Goal: Transaction & Acquisition: Purchase product/service

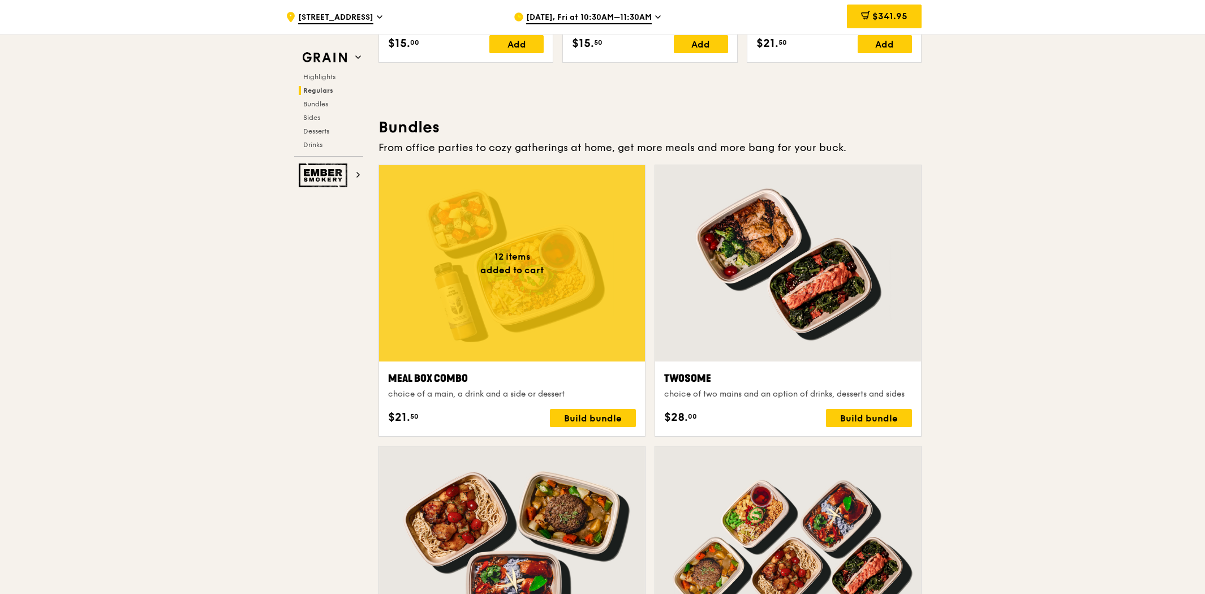
scroll to position [1429, 0]
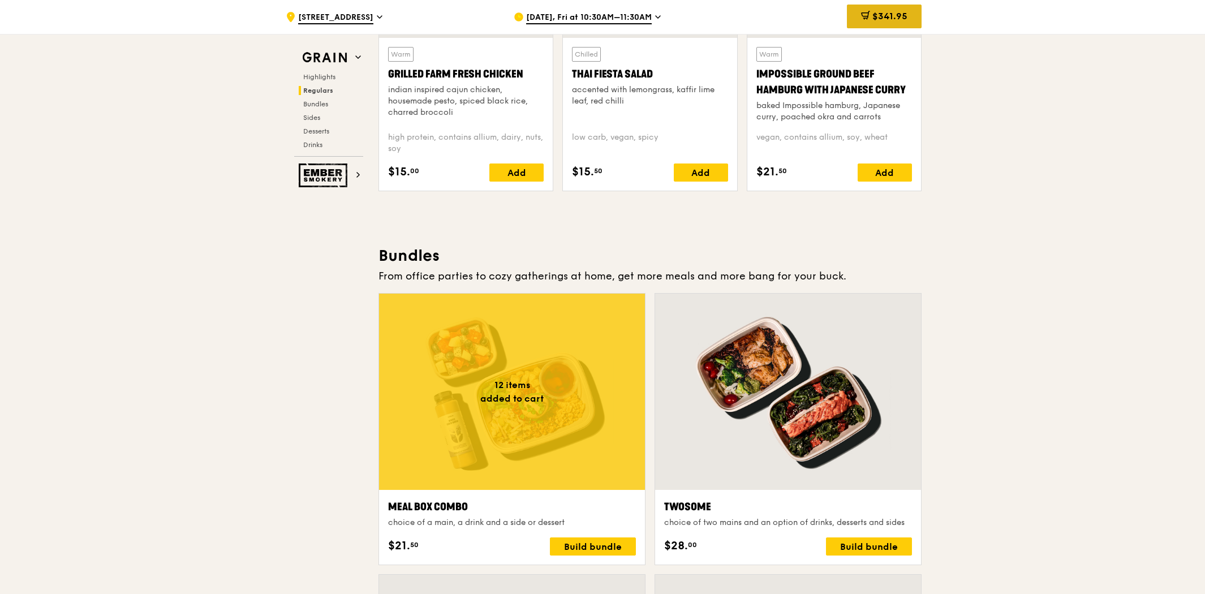
click at [895, 19] on span "$341.95" at bounding box center [889, 16] width 35 height 11
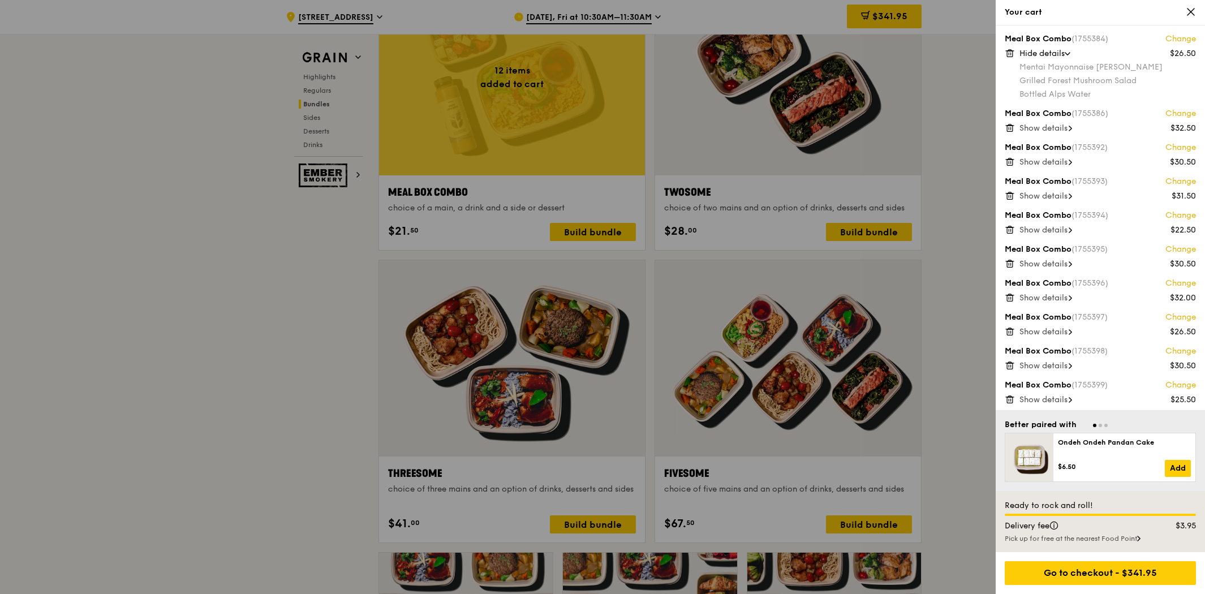
scroll to position [0, 0]
click at [966, 293] on div at bounding box center [602, 297] width 1205 height 594
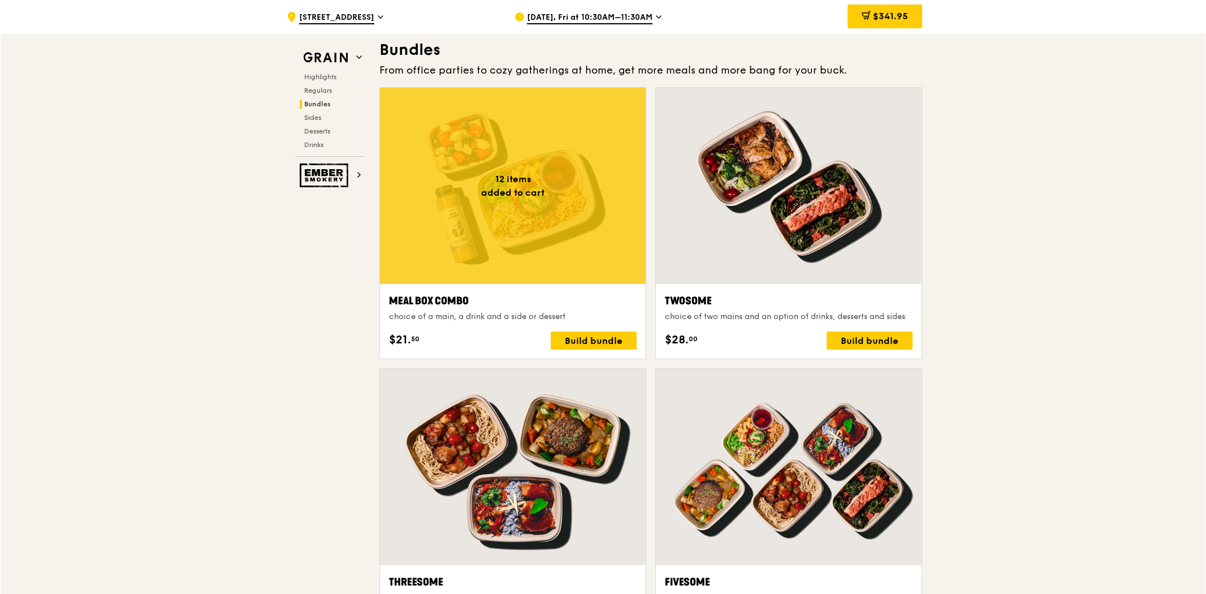
scroll to position [1618, 0]
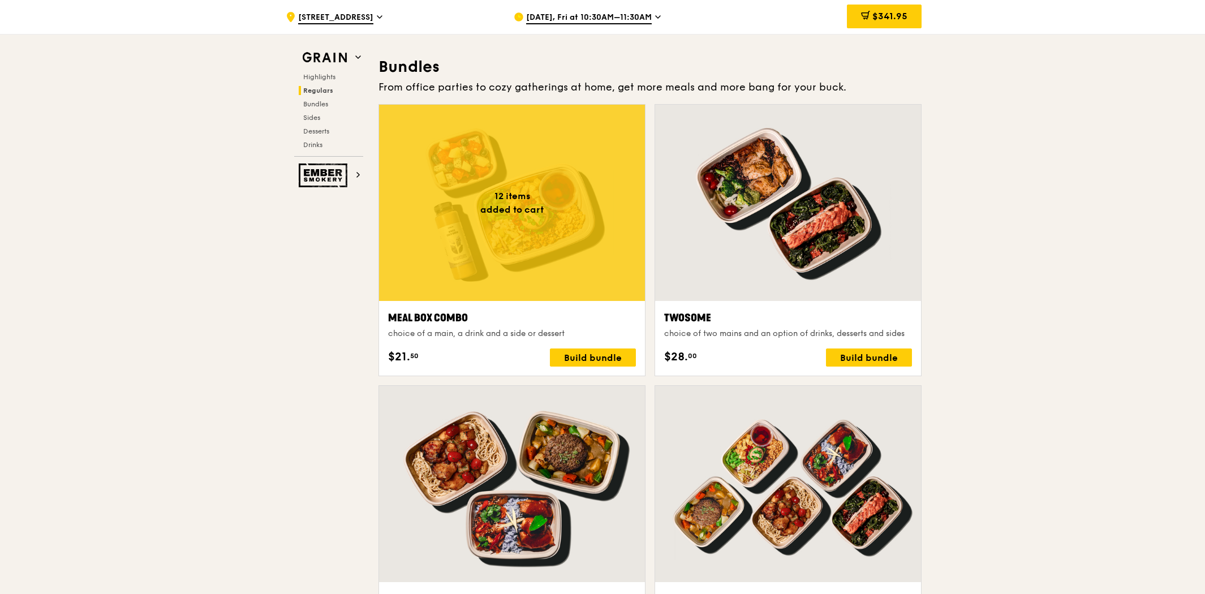
click at [544, 234] on div at bounding box center [512, 203] width 266 height 196
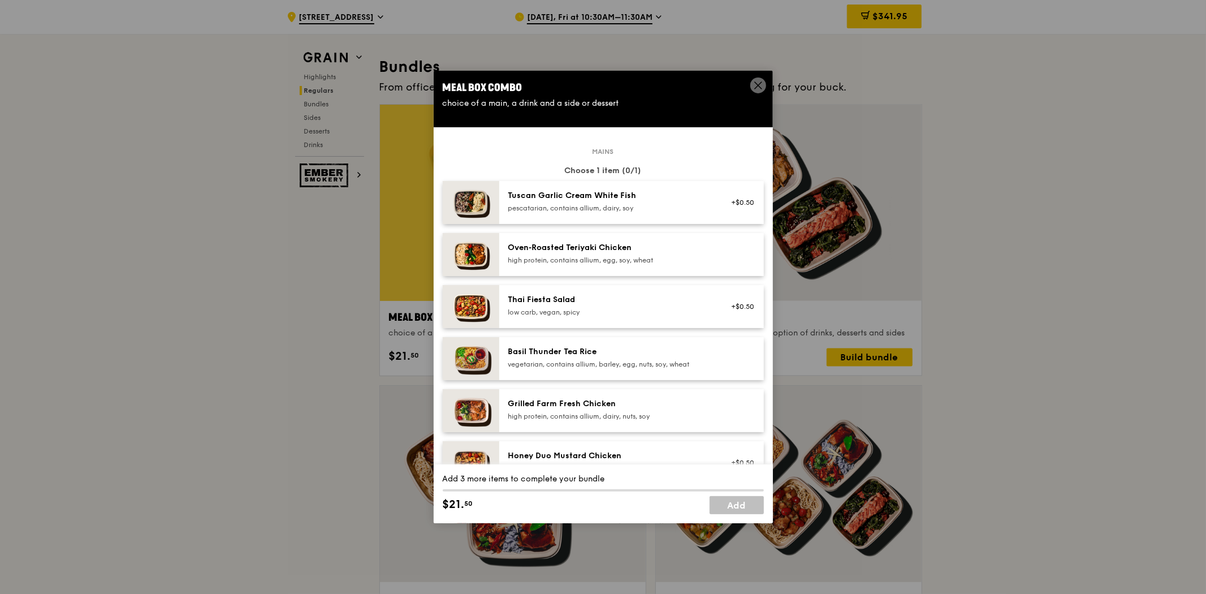
click at [635, 205] on div "pescatarian, contains allium, dairy, soy" at bounding box center [609, 208] width 203 height 9
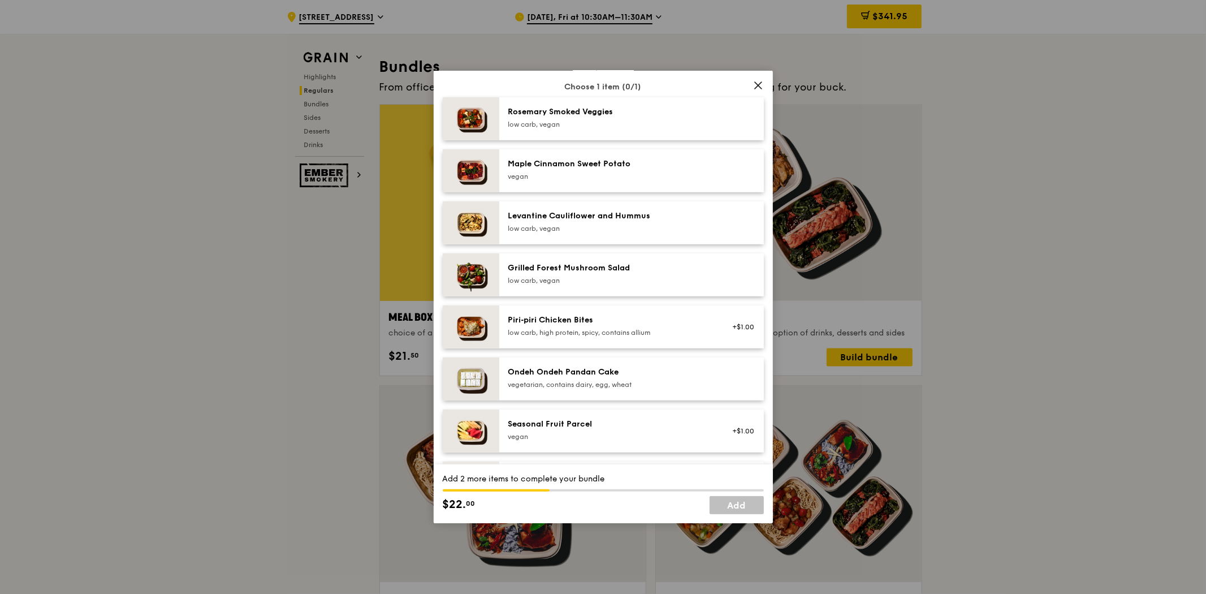
scroll to position [628, 0]
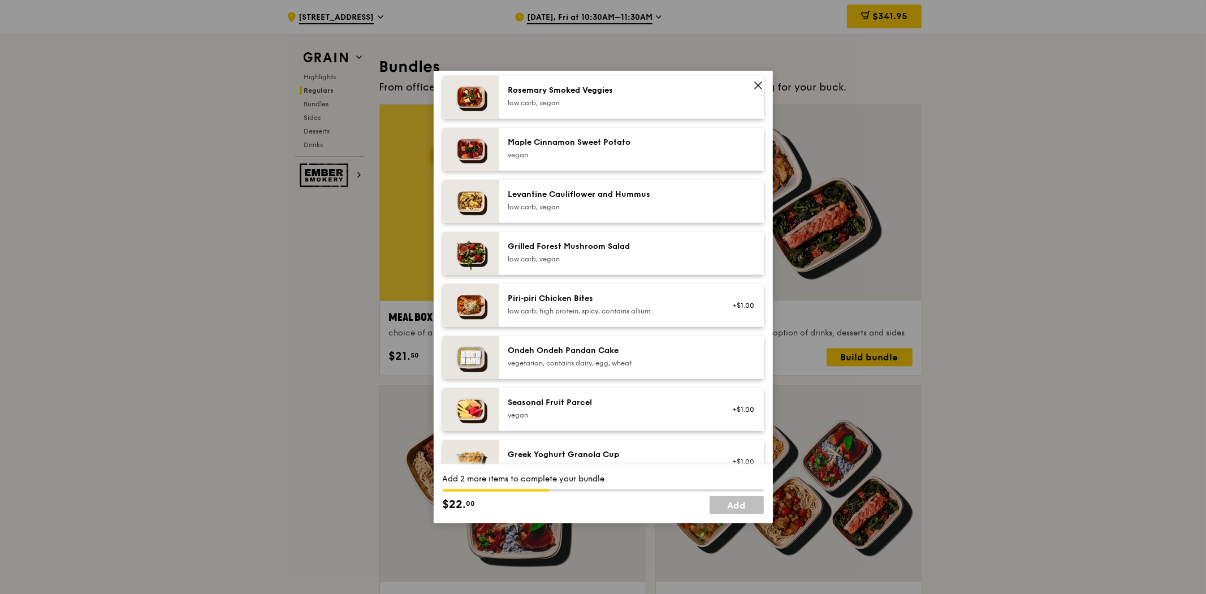
click at [593, 448] on div "Greek Yoghurt Granola Cup vegetarian, contains dairy, nuts +$1.00" at bounding box center [631, 468] width 265 height 57
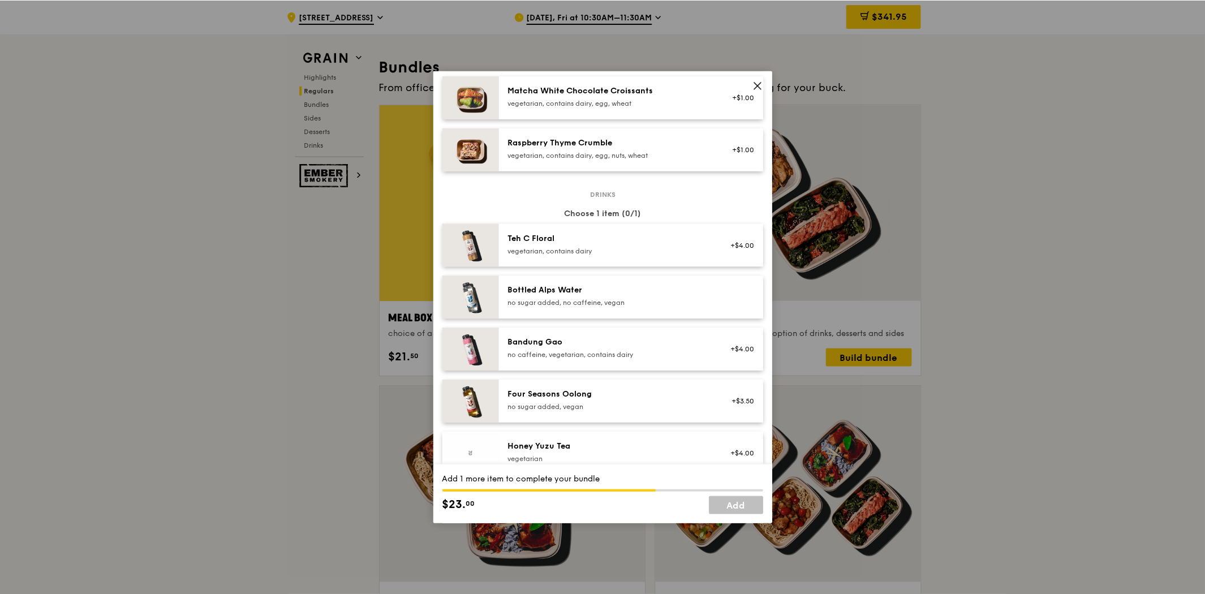
scroll to position [1194, 0]
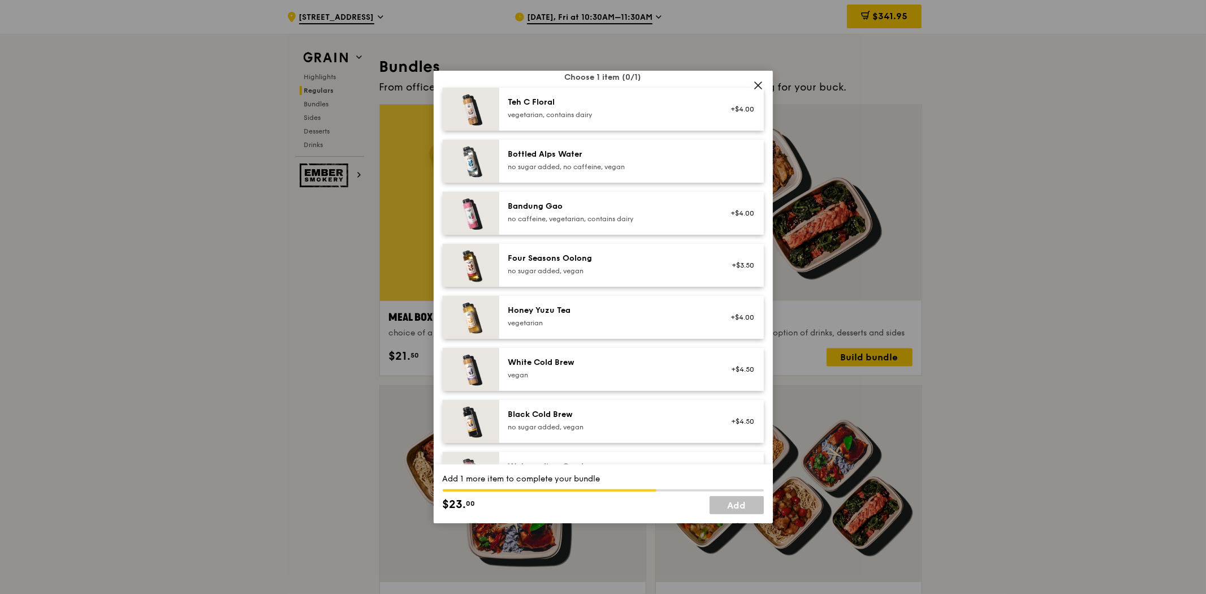
click at [627, 280] on div "Four Seasons Oolong no sugar added, vegan +$3.50" at bounding box center [631, 265] width 265 height 43
click at [753, 511] on link "Add" at bounding box center [737, 505] width 54 height 18
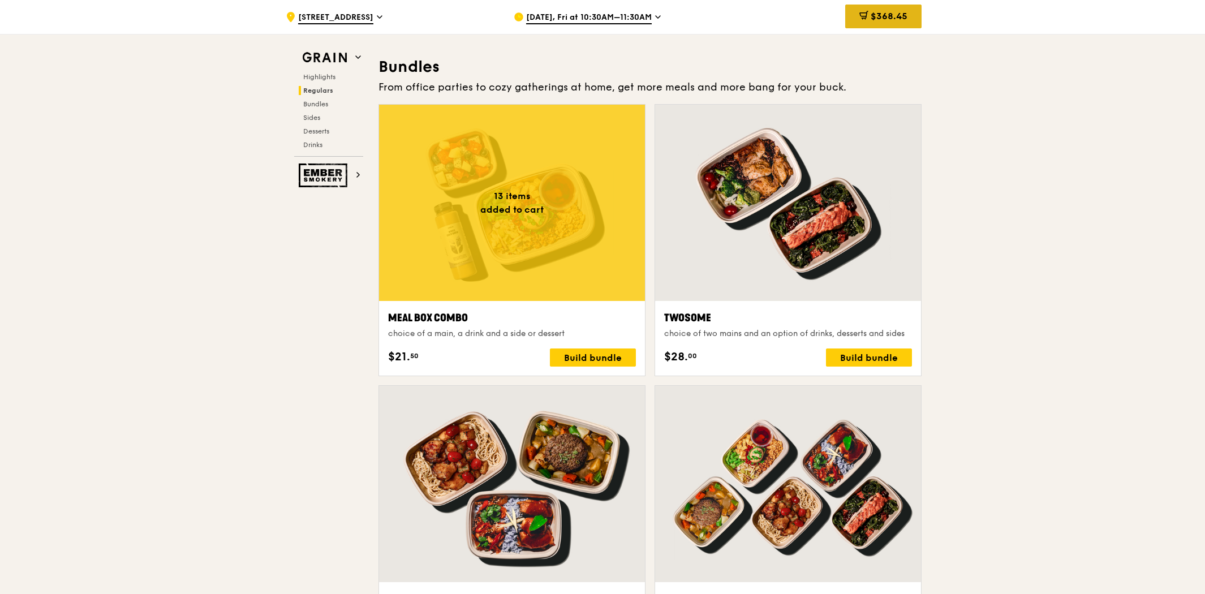
click at [888, 19] on span "$368.45" at bounding box center [888, 16] width 37 height 11
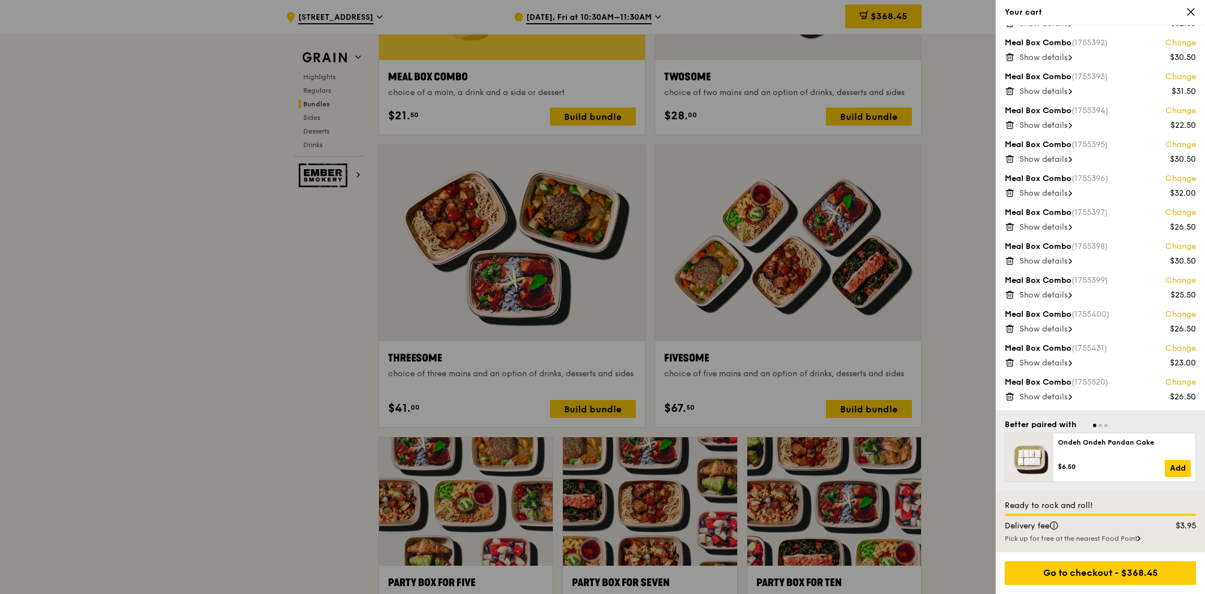
scroll to position [1869, 0]
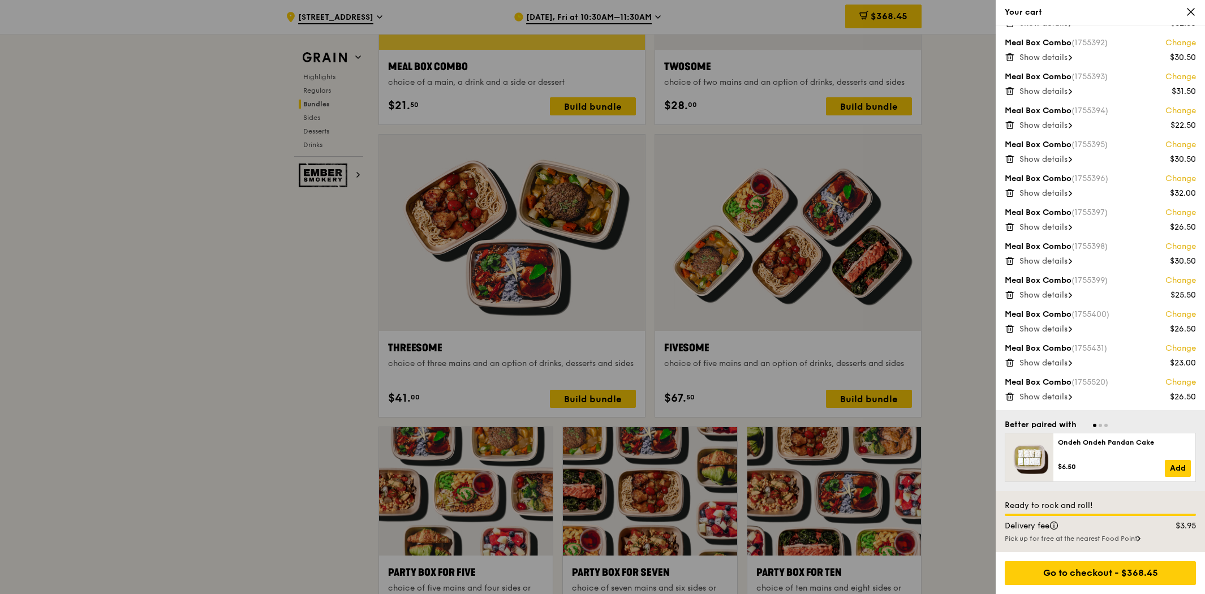
click at [1046, 360] on span "Show details" at bounding box center [1043, 363] width 48 height 10
click at [1057, 361] on span "Hide details" at bounding box center [1041, 363] width 45 height 10
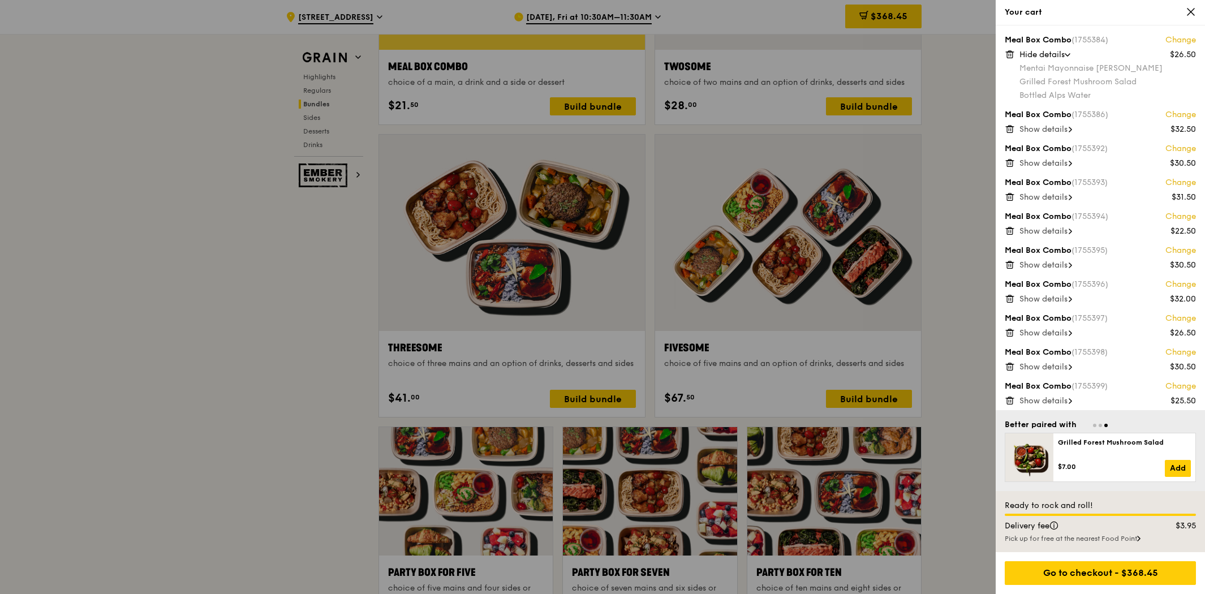
click at [1070, 58] on div "Hide details" at bounding box center [1107, 54] width 176 height 11
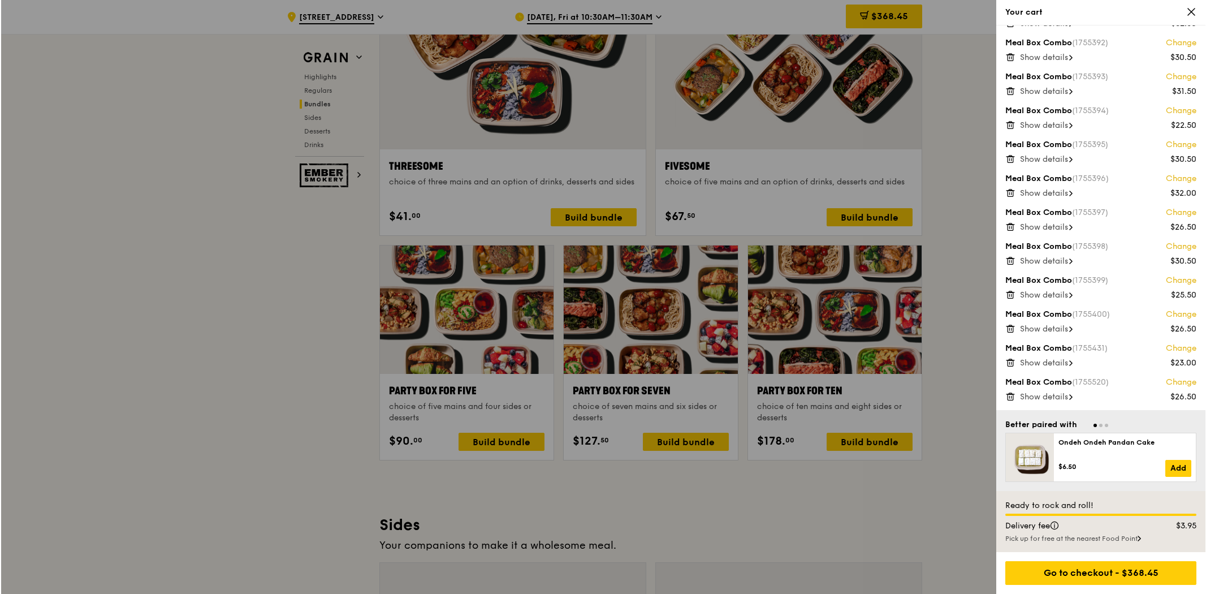
scroll to position [2057, 0]
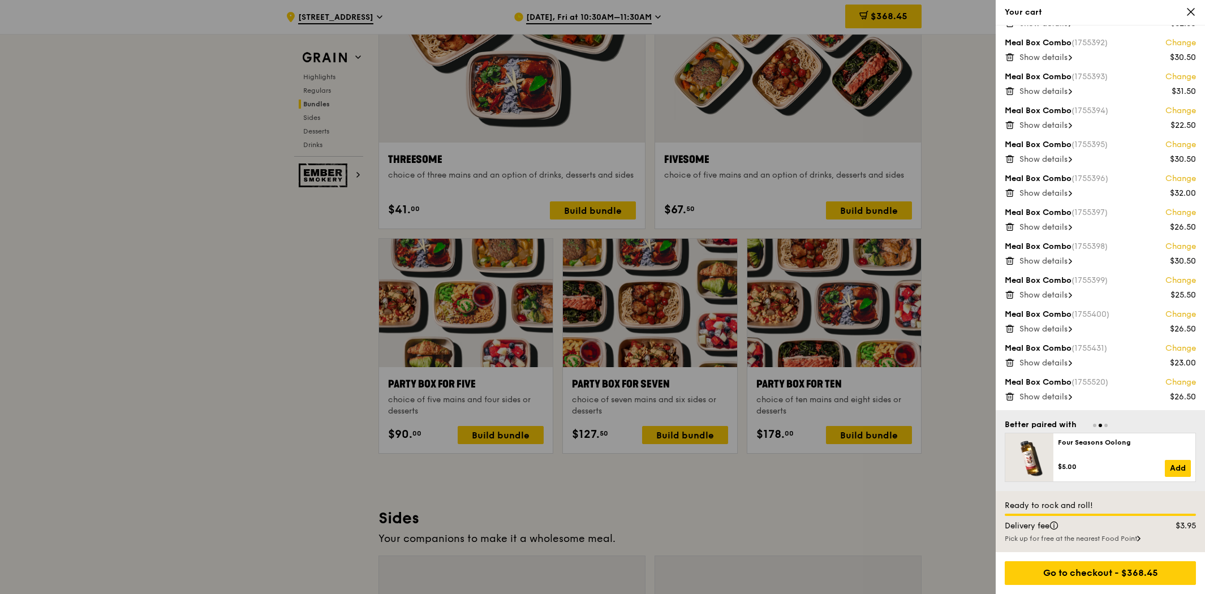
click at [1028, 360] on span "Show details" at bounding box center [1043, 363] width 48 height 10
click at [1167, 348] on link "Change" at bounding box center [1180, 348] width 31 height 11
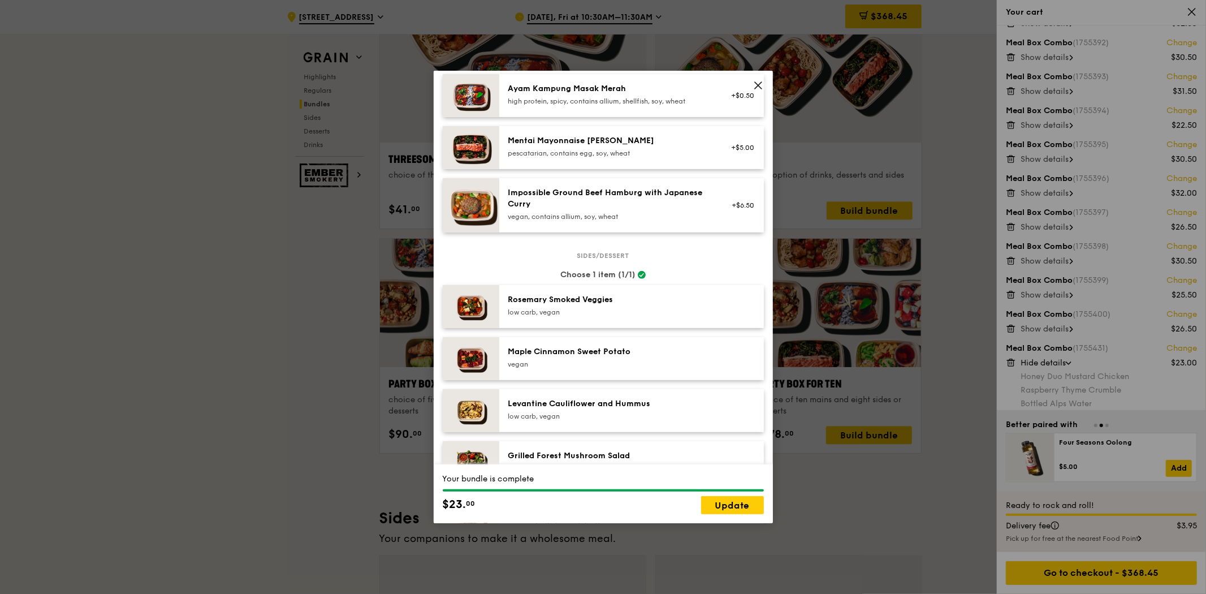
scroll to position [439, 0]
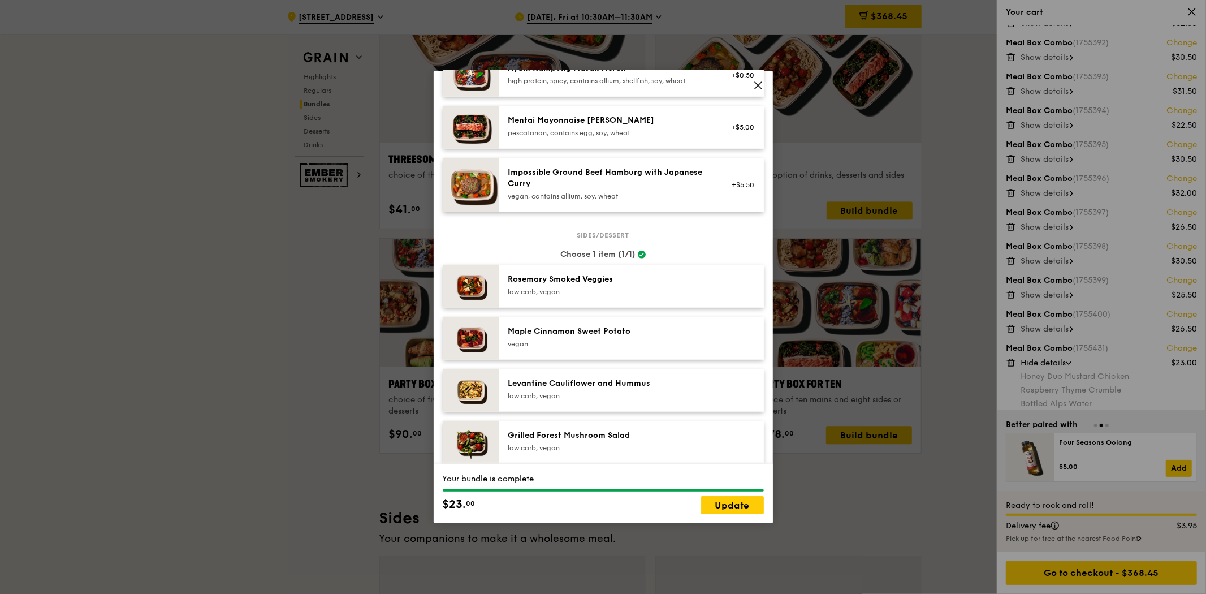
click at [671, 304] on div "[PERSON_NAME] Smoked Veggies low carb, vegan" at bounding box center [631, 286] width 265 height 43
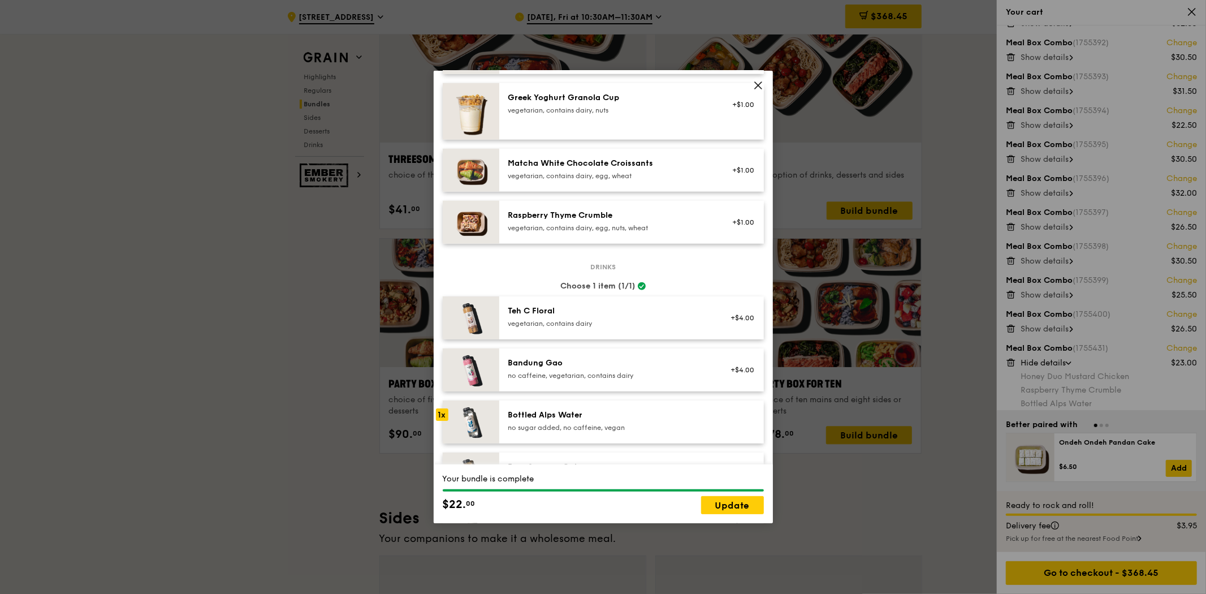
scroll to position [1005, 0]
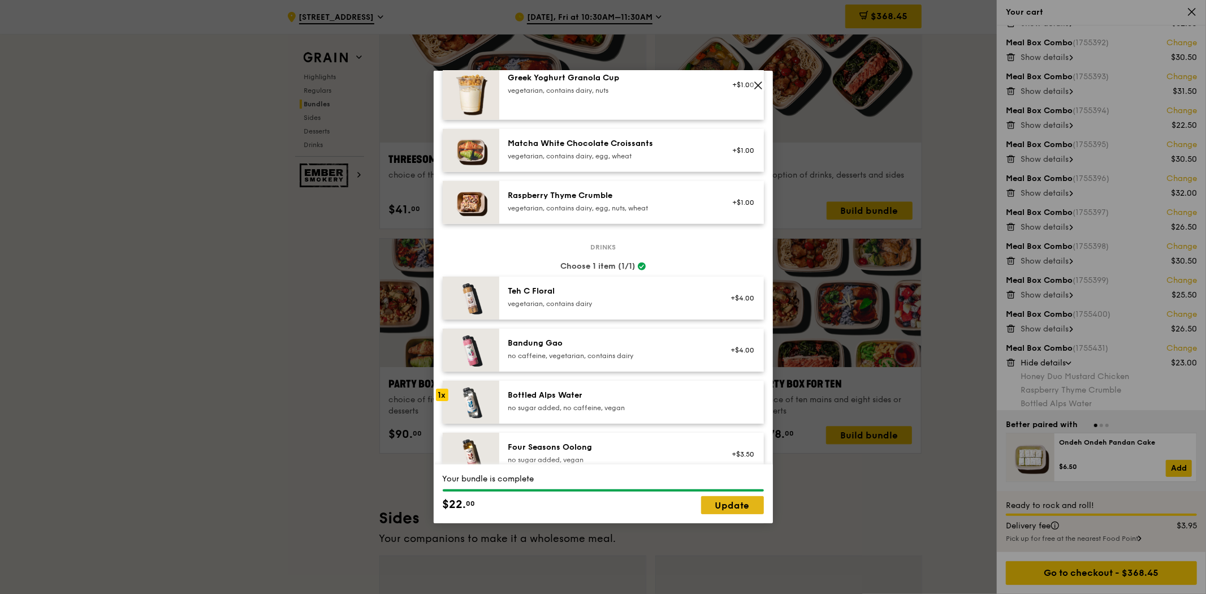
click at [749, 509] on link "Update" at bounding box center [732, 505] width 63 height 18
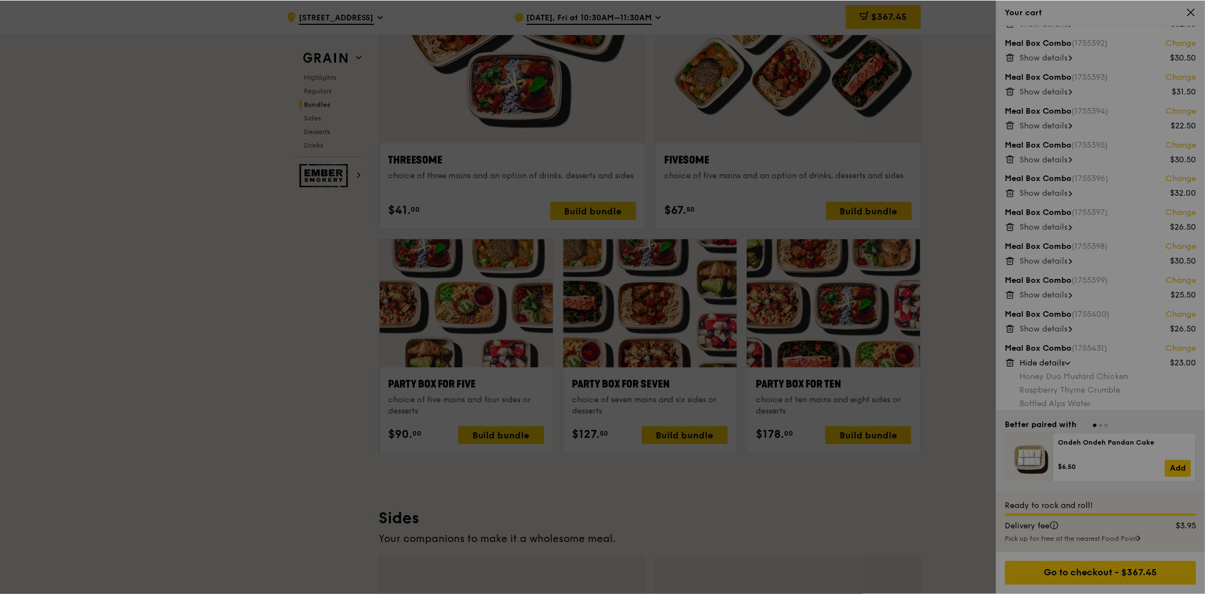
scroll to position [2057, 0]
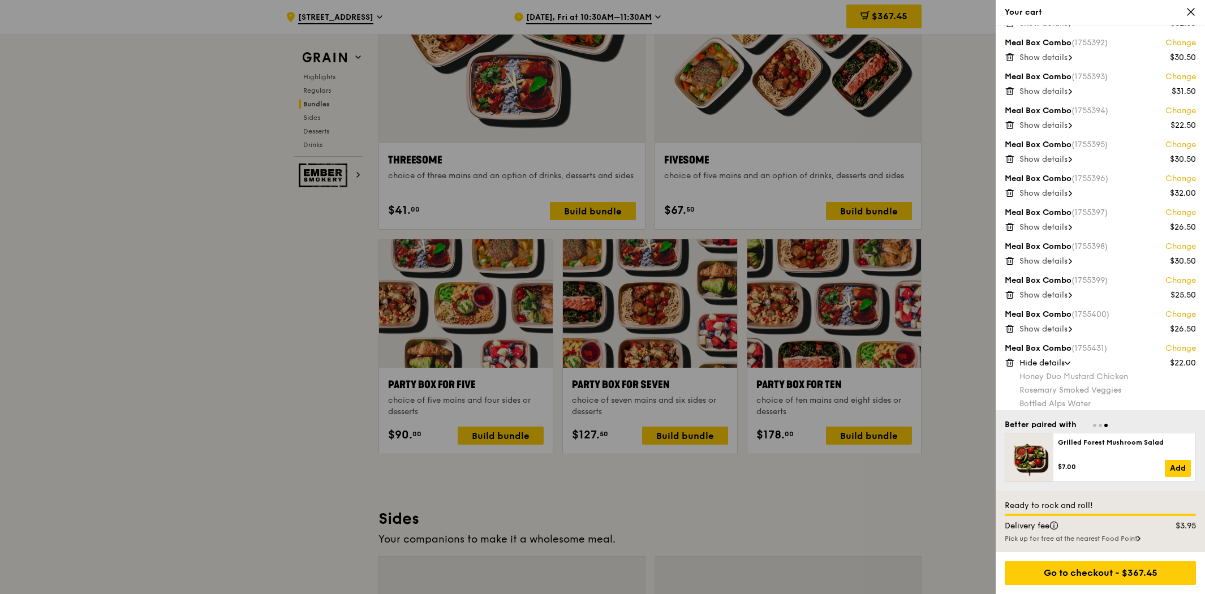
click at [236, 340] on div at bounding box center [602, 297] width 1205 height 594
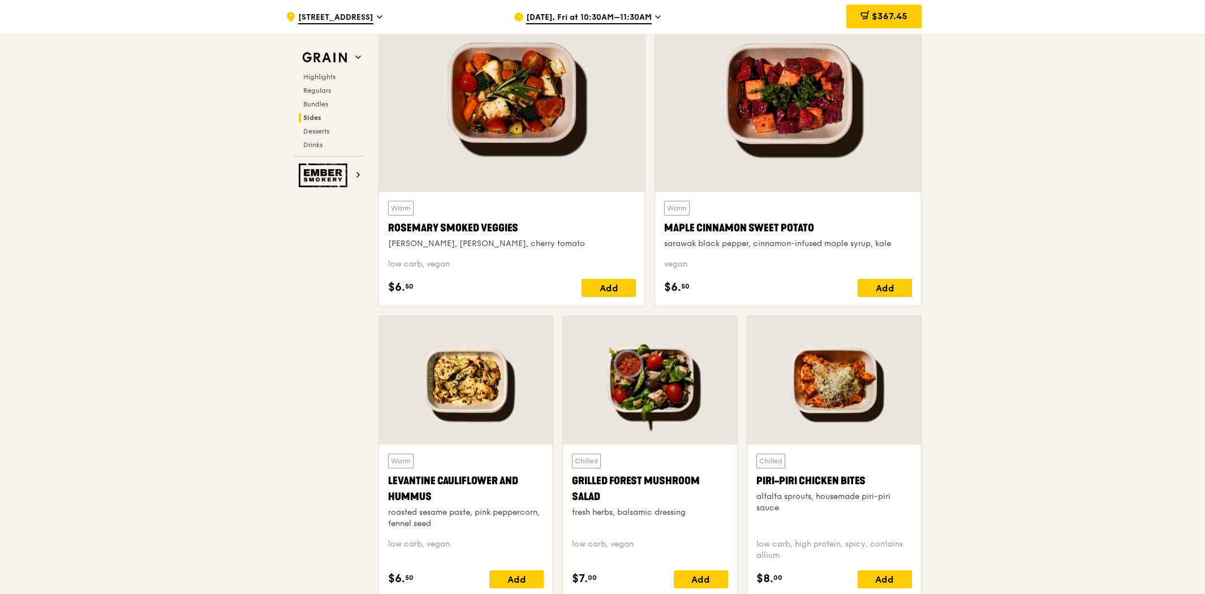
scroll to position [2622, 0]
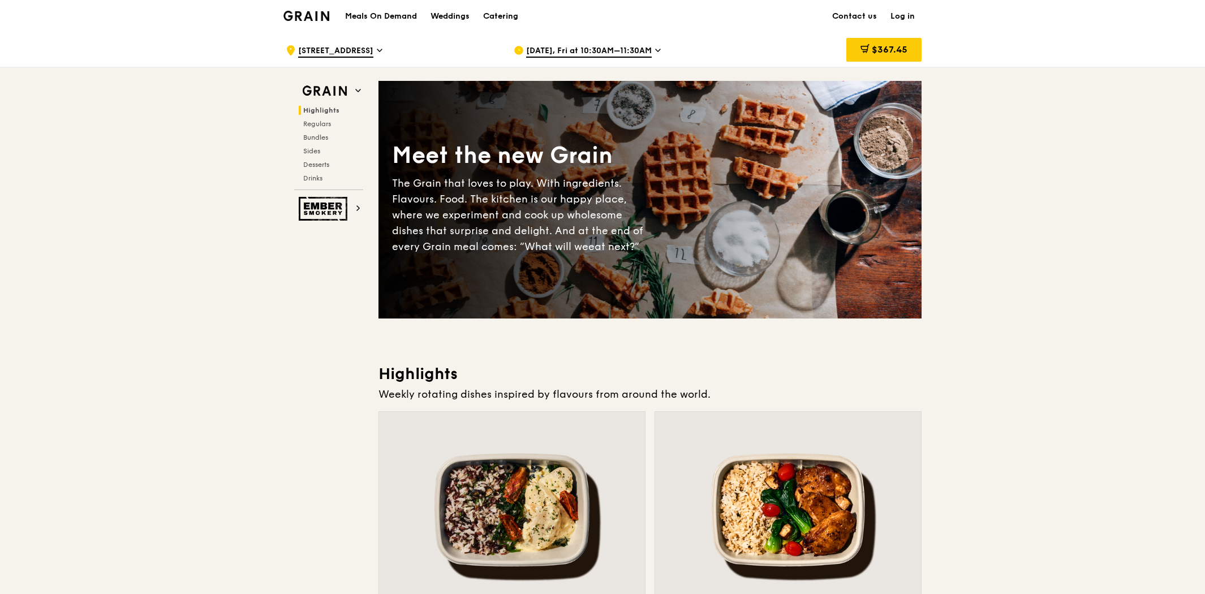
scroll to position [0, 0]
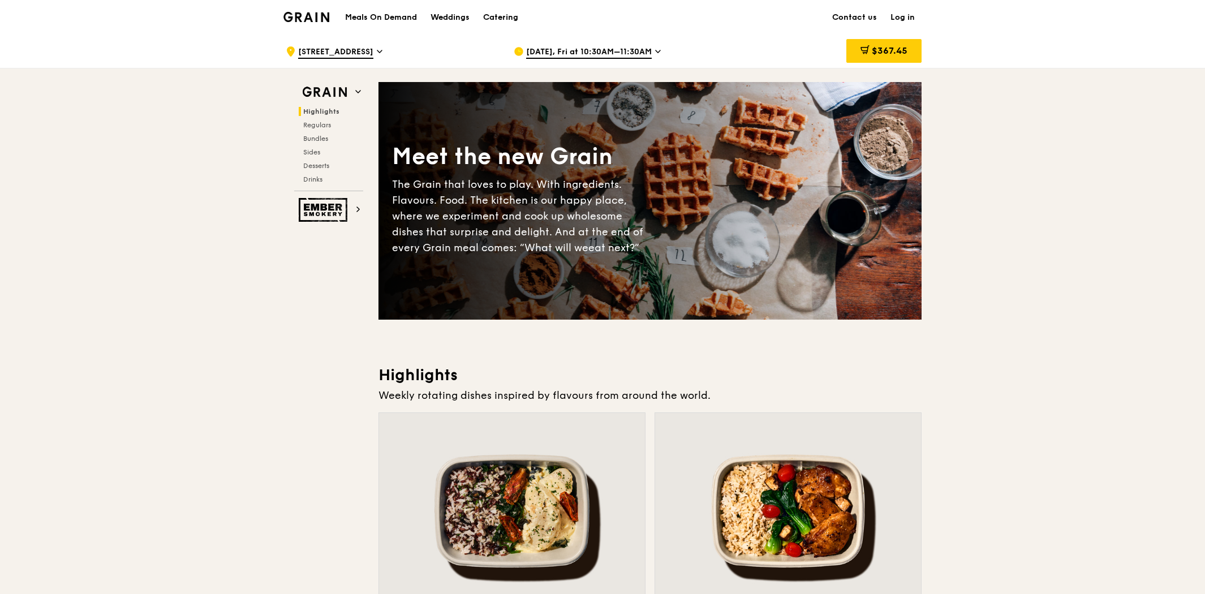
click at [902, 59] on div "$367.45" at bounding box center [883, 51] width 75 height 24
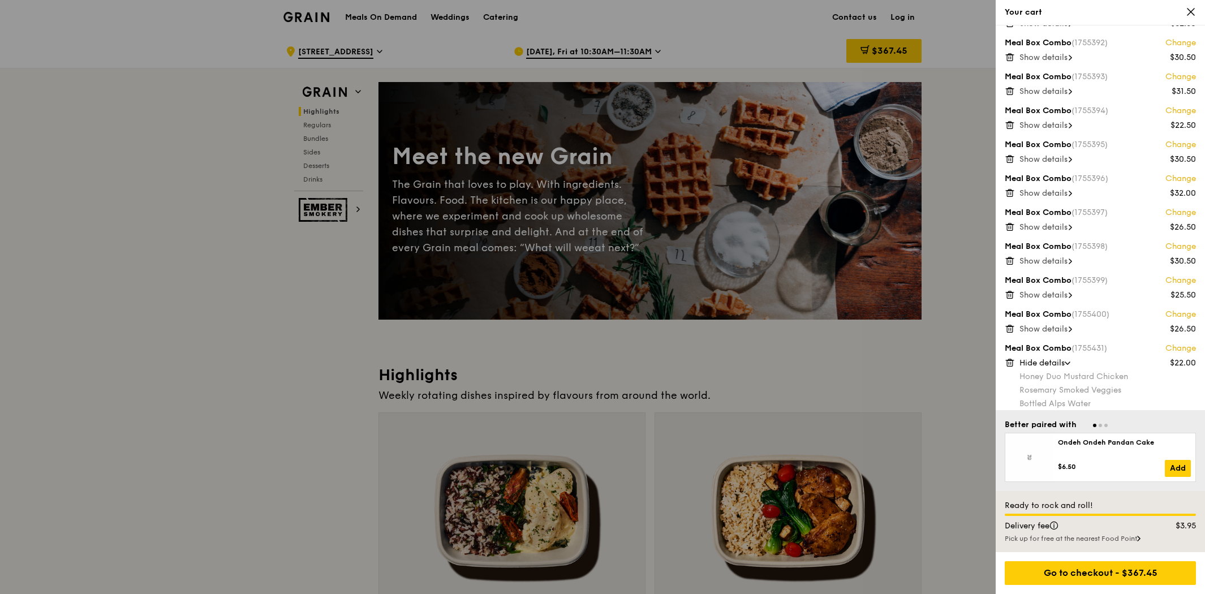
click at [152, 386] on div at bounding box center [602, 297] width 1205 height 594
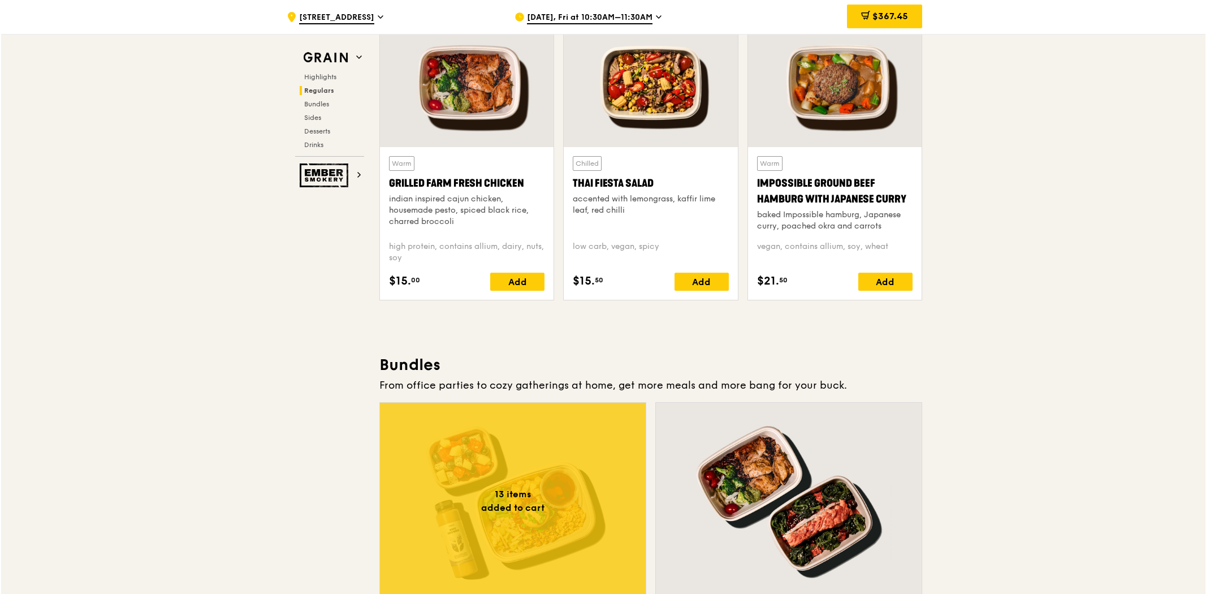
scroll to position [1508, 0]
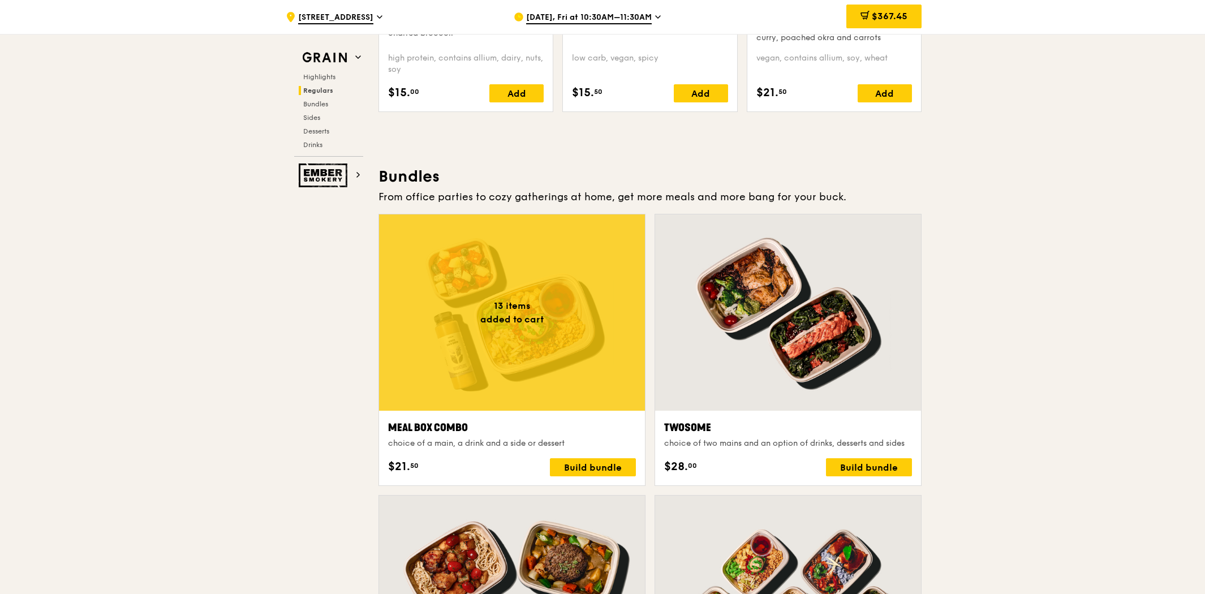
click at [488, 373] on div at bounding box center [512, 312] width 266 height 196
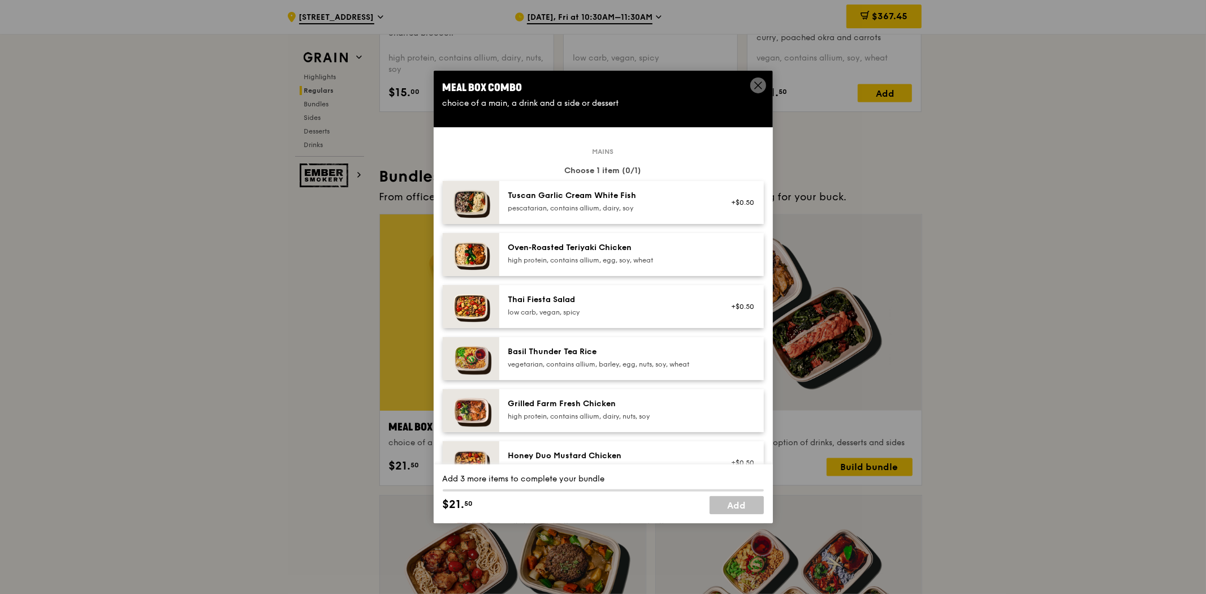
click at [761, 81] on icon at bounding box center [758, 85] width 10 height 10
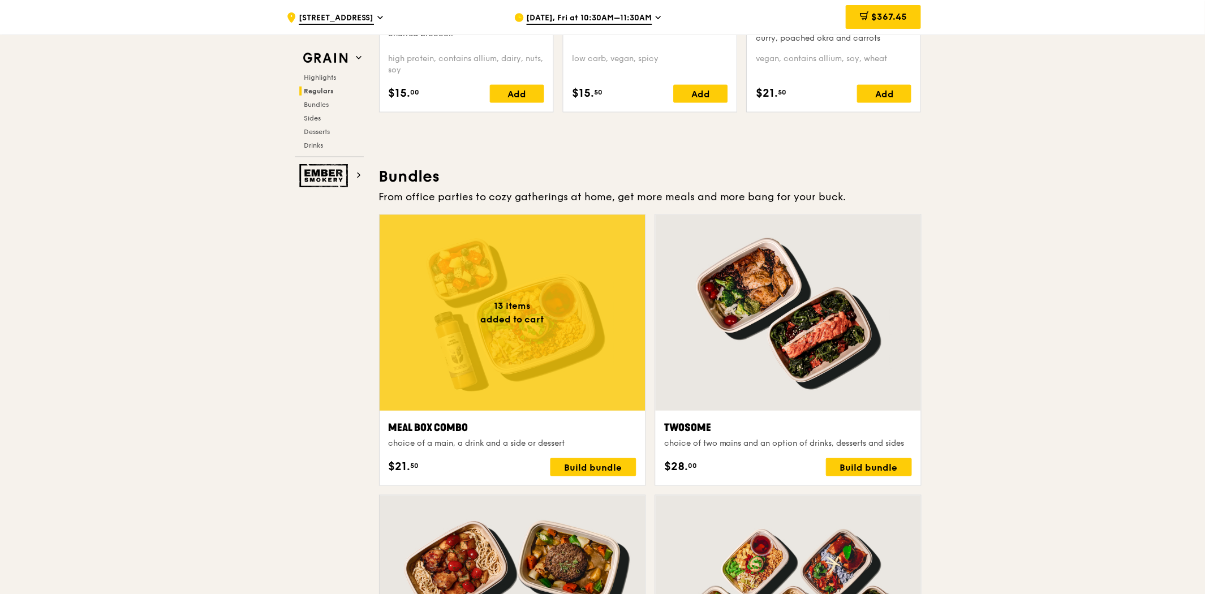
scroll to position [1507, 0]
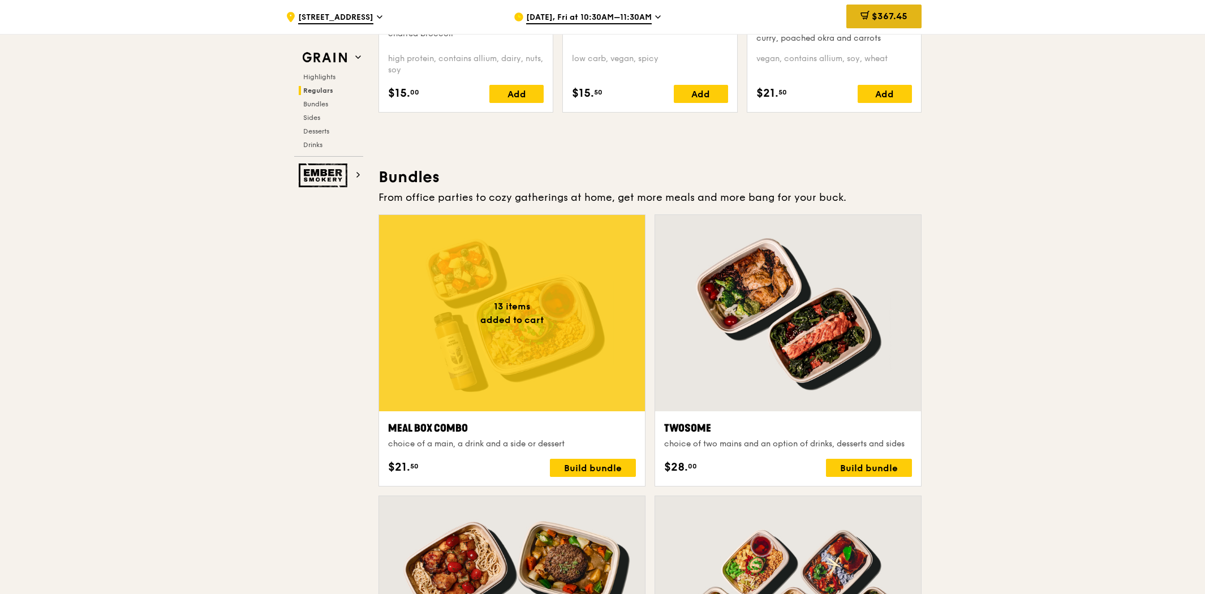
click at [883, 12] on span "$367.45" at bounding box center [890, 16] width 36 height 11
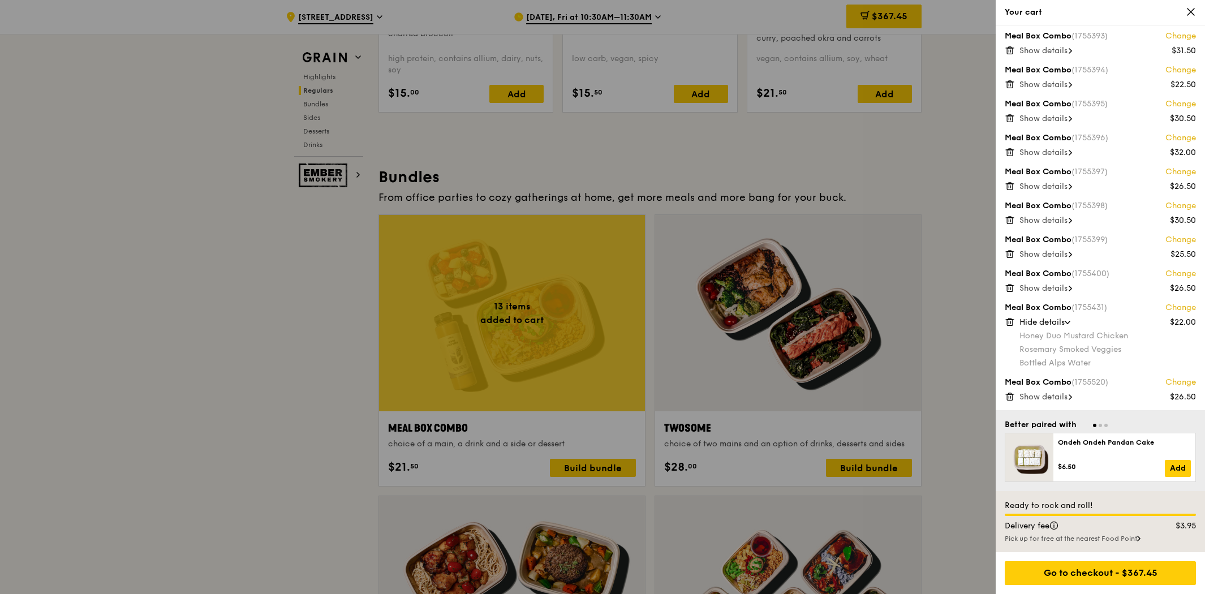
click at [1068, 321] on icon at bounding box center [1067, 322] width 6 height 3
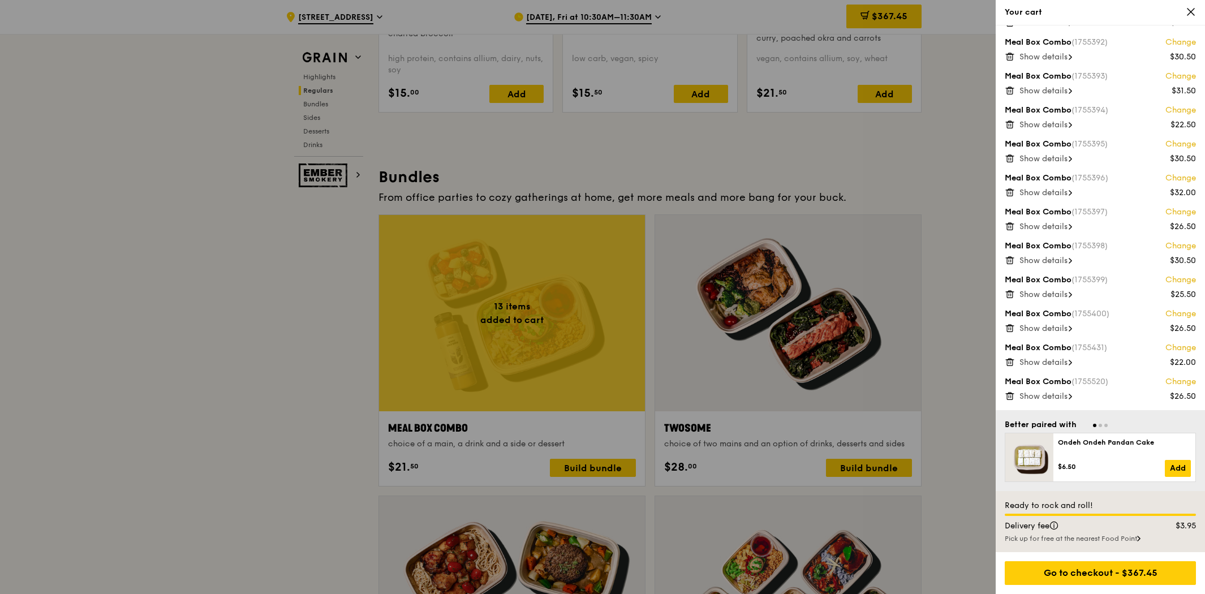
scroll to position [65, 0]
